Goal: Find specific page/section: Find specific page/section

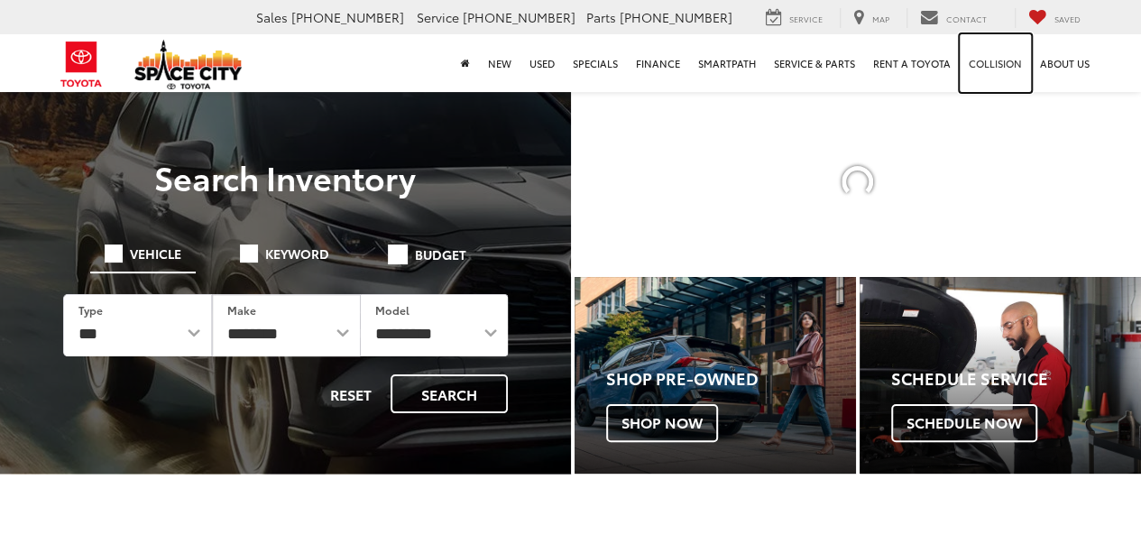
click at [970, 60] on link "Collision" at bounding box center [995, 63] width 71 height 58
click at [1034, 55] on link "About Us" at bounding box center [1065, 63] width 68 height 58
click at [997, 67] on link "Collision" at bounding box center [995, 63] width 71 height 58
click at [1071, 69] on link "About Us" at bounding box center [1065, 63] width 68 height 58
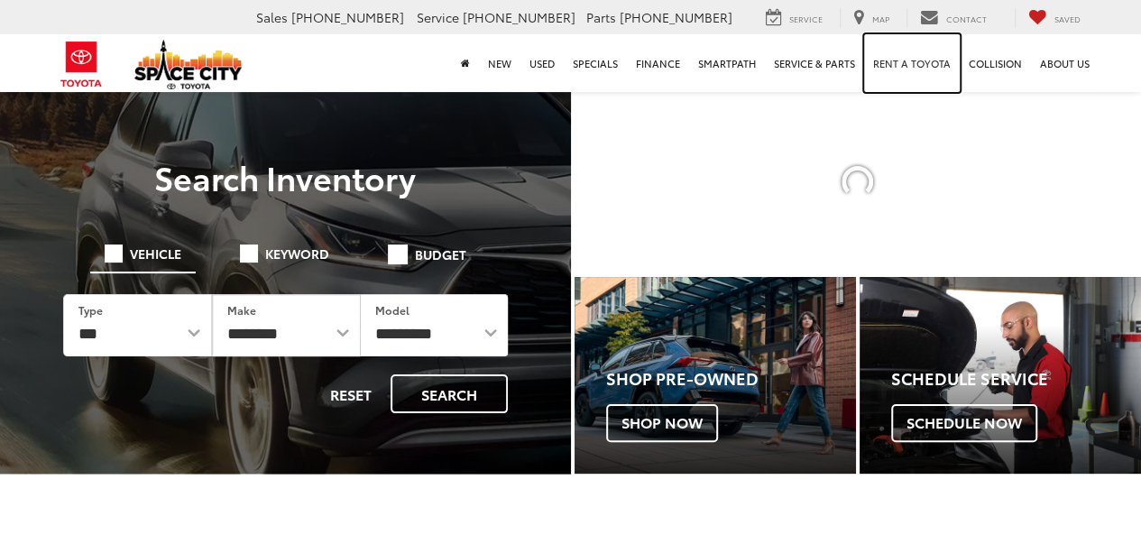
click at [952, 68] on link "Rent a Toyota" at bounding box center [912, 63] width 96 height 58
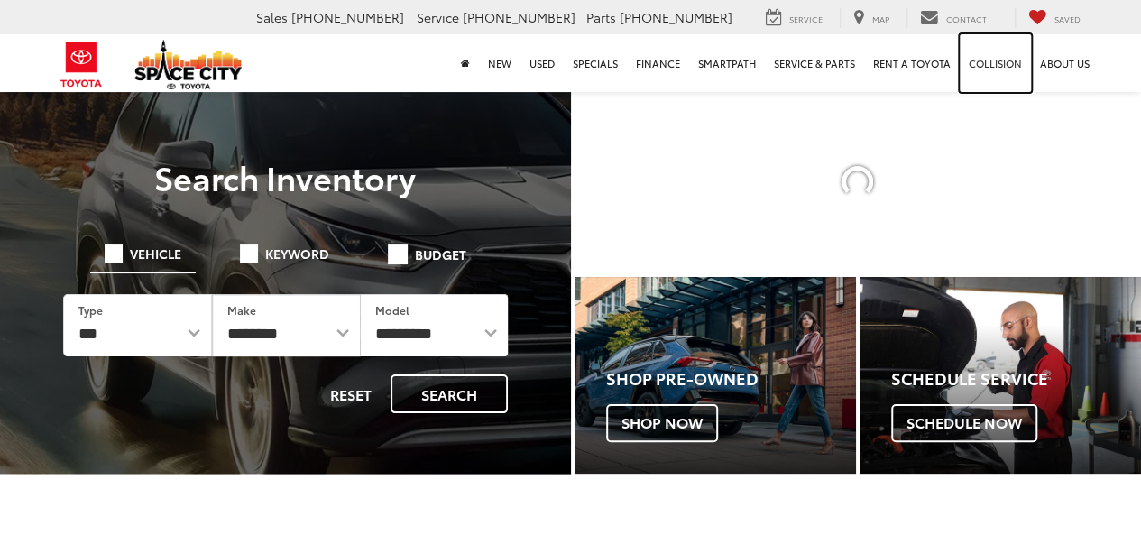
click at [989, 67] on link "Collision" at bounding box center [995, 63] width 71 height 58
click at [1050, 61] on link "About Us" at bounding box center [1065, 63] width 68 height 58
drag, startPoint x: 1000, startPoint y: 64, endPoint x: 990, endPoint y: 67, distance: 10.3
click at [999, 64] on link "Collision" at bounding box center [995, 63] width 71 height 58
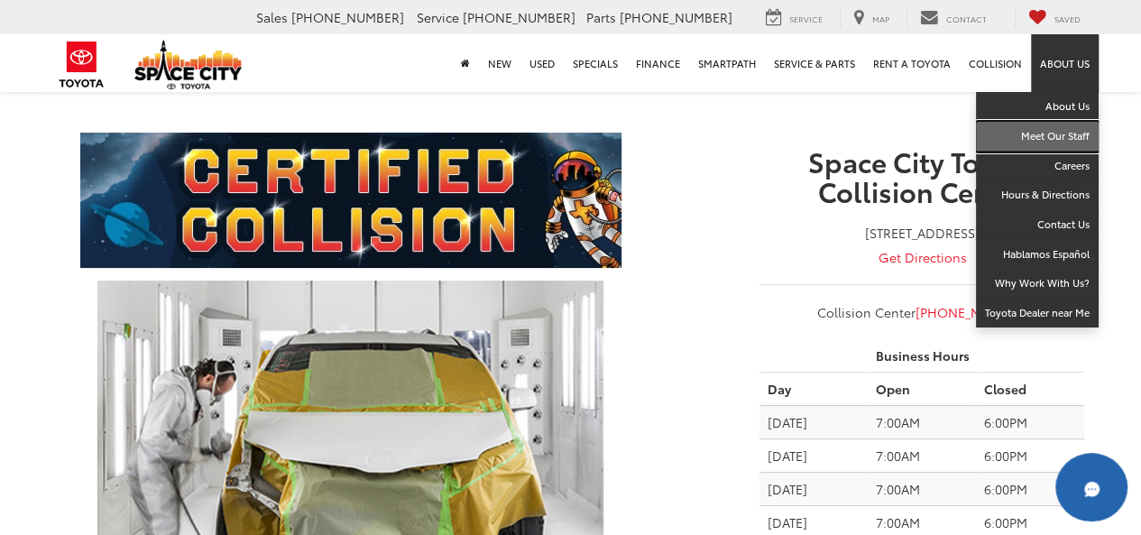
click at [1065, 133] on link "Meet Our Staff" at bounding box center [1037, 137] width 123 height 30
